Goal: Communication & Community: Answer question/provide support

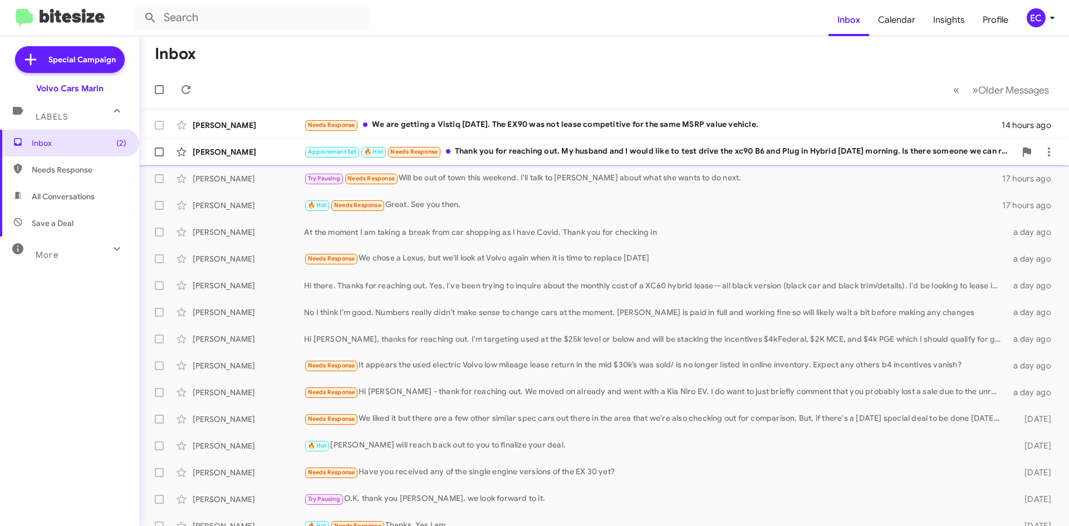
drag, startPoint x: 529, startPoint y: 153, endPoint x: 612, endPoint y: 163, distance: 83.6
click at [529, 152] on div "Appointment Set 🔥 Hot Needs Response Thank you for reaching out. My husband and…" at bounding box center [660, 151] width 712 height 13
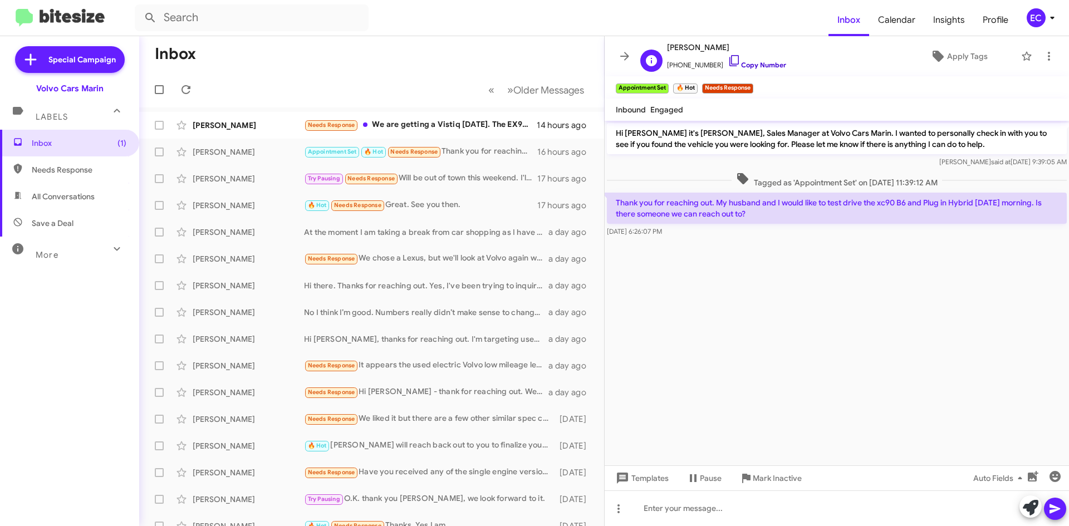
click at [739, 61] on link "Copy Number" at bounding box center [757, 65] width 58 height 8
click at [1053, 55] on icon at bounding box center [1048, 56] width 13 height 13
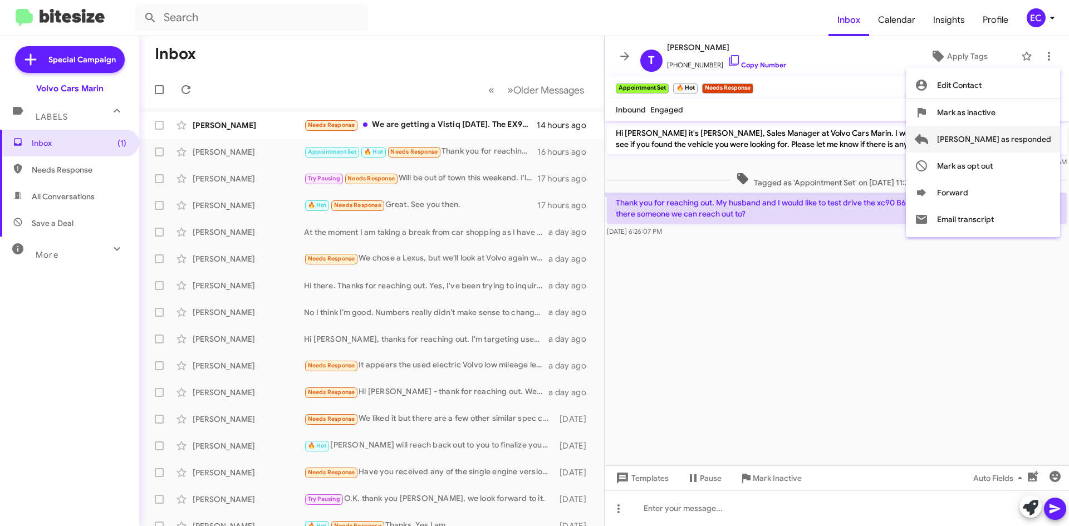
click at [1012, 141] on span "[PERSON_NAME] as responded" at bounding box center [994, 139] width 114 height 27
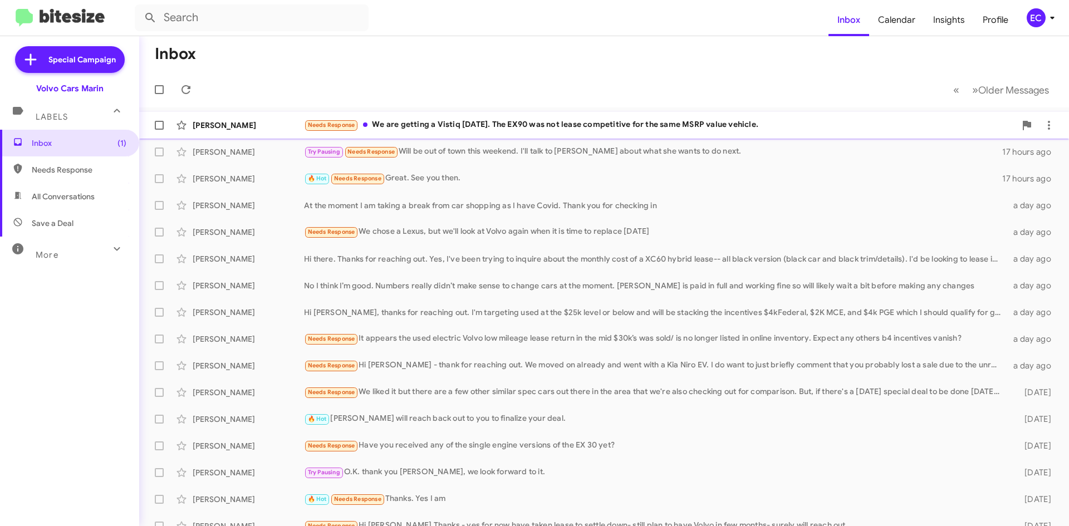
click at [442, 120] on div "Needs Response We are getting a Vistiq [DATE]. The EX90 was not lease competiti…" at bounding box center [660, 125] width 712 height 13
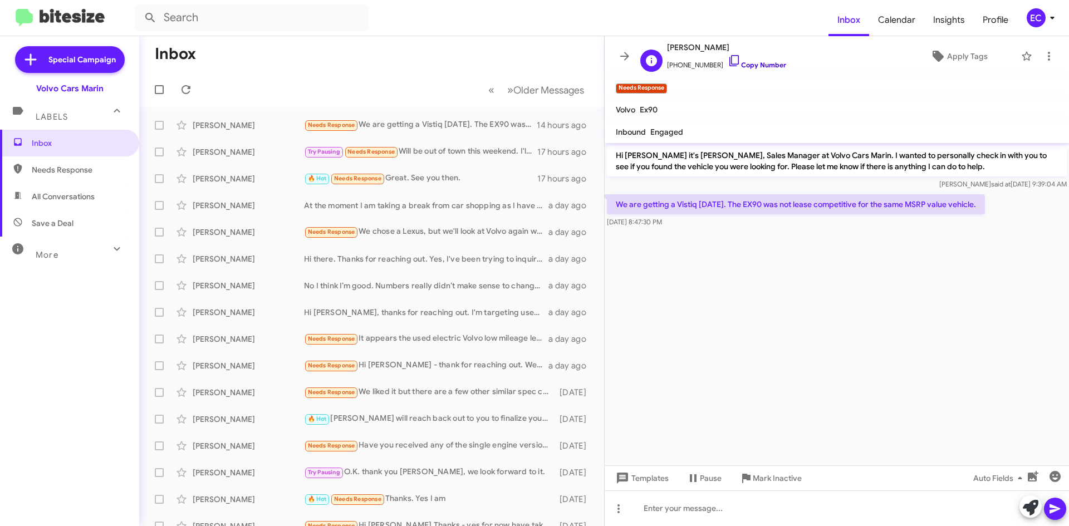
click at [742, 65] on link "Copy Number" at bounding box center [757, 65] width 58 height 8
drag, startPoint x: 611, startPoint y: 151, endPoint x: 900, endPoint y: 222, distance: 297.6
click at [900, 222] on div "Hi [PERSON_NAME] it's [PERSON_NAME], Sales Manager at Volvo Cars Marin. I wante…" at bounding box center [837, 186] width 464 height 87
copy div "Hi [PERSON_NAME] it's [PERSON_NAME], Sales Manager at Volvo Cars Marin. I wante…"
